Goal: Task Accomplishment & Management: Use online tool/utility

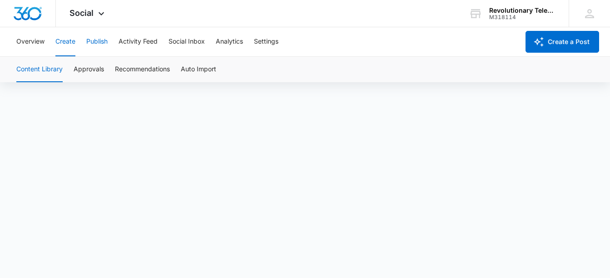
click at [97, 42] on button "Publish" at bounding box center [96, 41] width 21 height 29
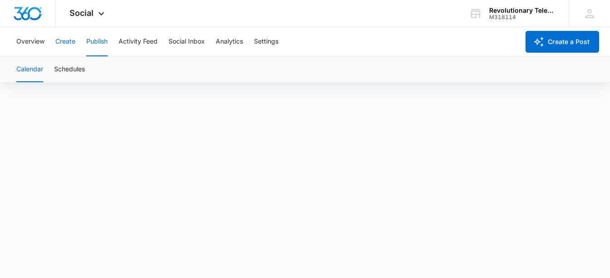
click at [66, 39] on button "Create" at bounding box center [65, 41] width 20 height 29
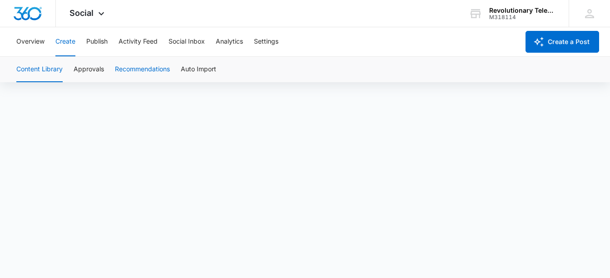
scroll to position [6, 0]
click at [28, 44] on button "Overview" at bounding box center [30, 41] width 28 height 29
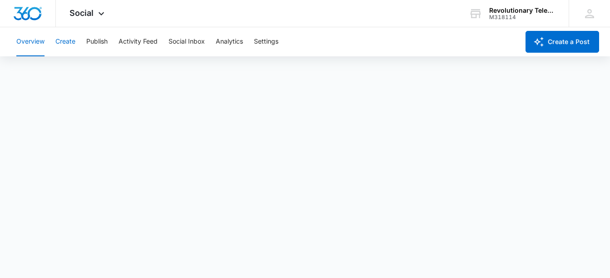
click at [67, 45] on button "Create" at bounding box center [65, 41] width 20 height 29
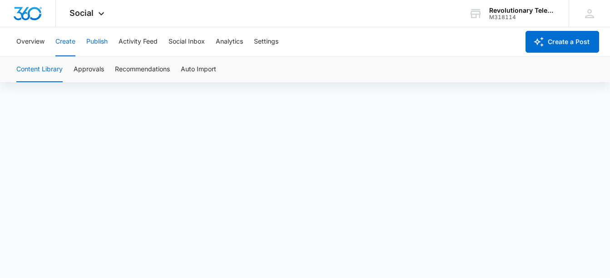
click at [102, 38] on button "Publish" at bounding box center [96, 41] width 21 height 29
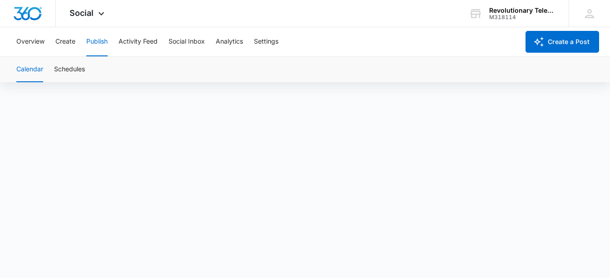
scroll to position [6, 0]
click at [566, 39] on button "Create a Post" at bounding box center [563, 42] width 74 height 22
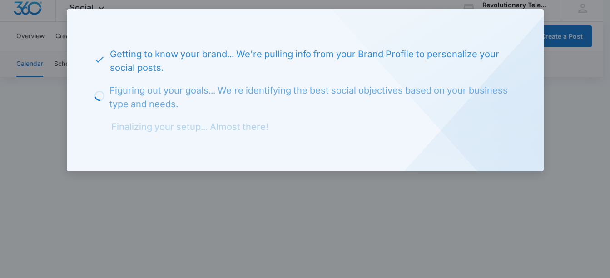
scroll to position [0, 0]
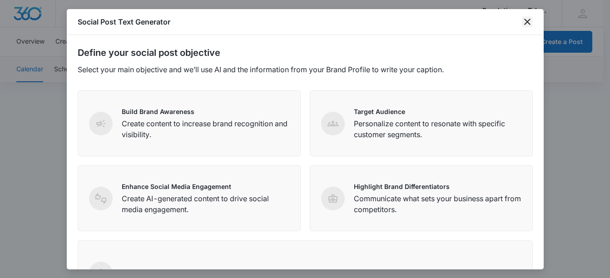
click at [530, 18] on icon "close" at bounding box center [527, 21] width 11 height 11
